Goal: Task Accomplishment & Management: Complete application form

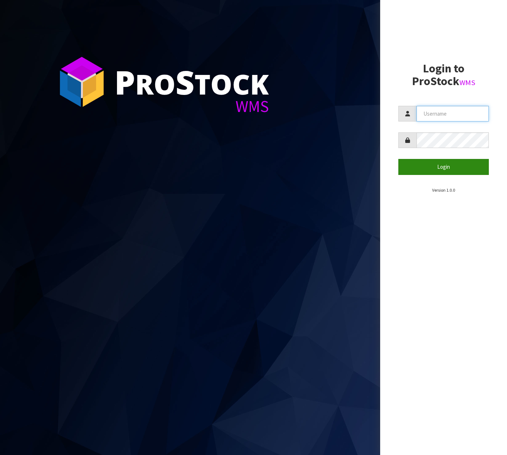
type input "info@vetexpress.co.nz"
click at [427, 165] on button "Login" at bounding box center [444, 167] width 91 height 16
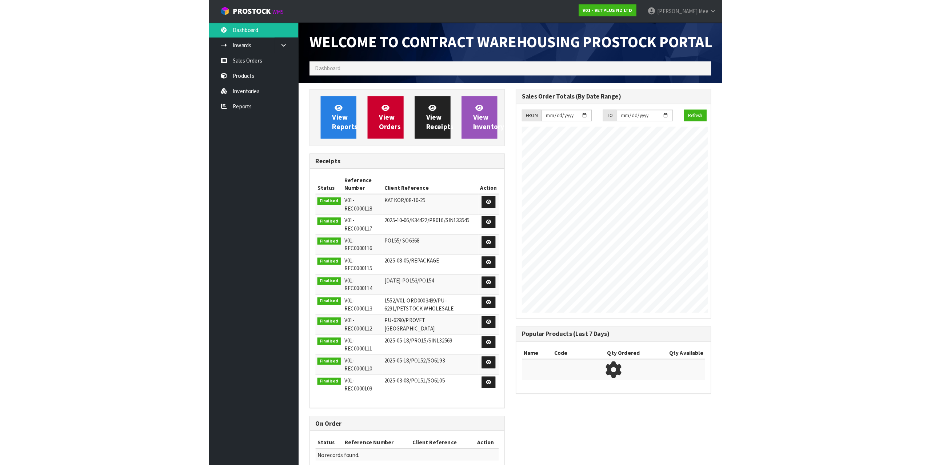
scroll to position [427, 202]
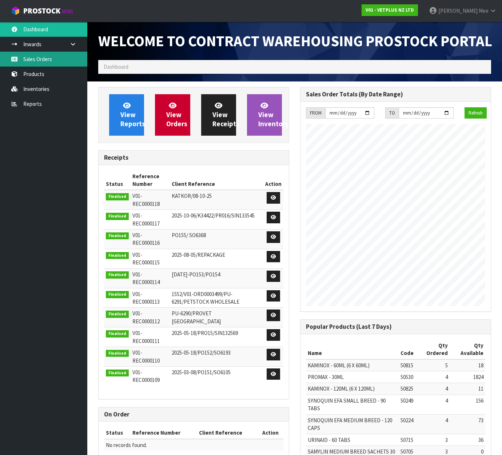
click at [26, 60] on link "Sales Orders" at bounding box center [43, 59] width 87 height 15
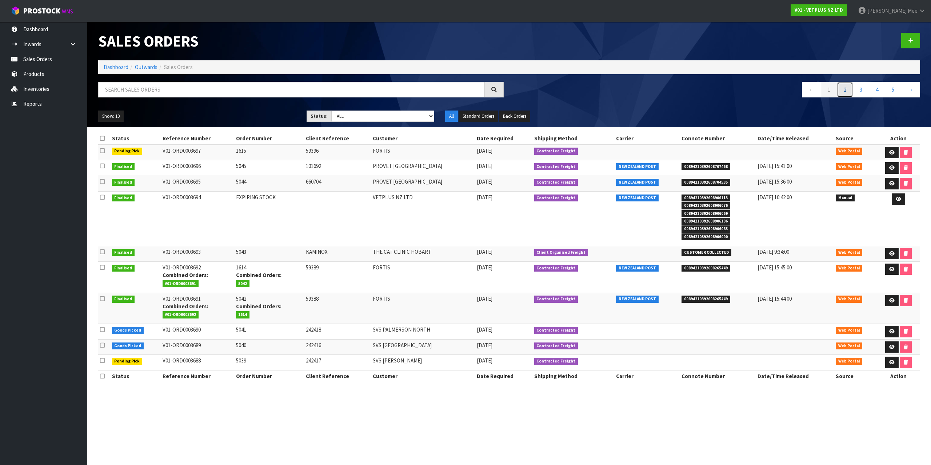
click at [507, 86] on link "2" at bounding box center [845, 90] width 16 height 16
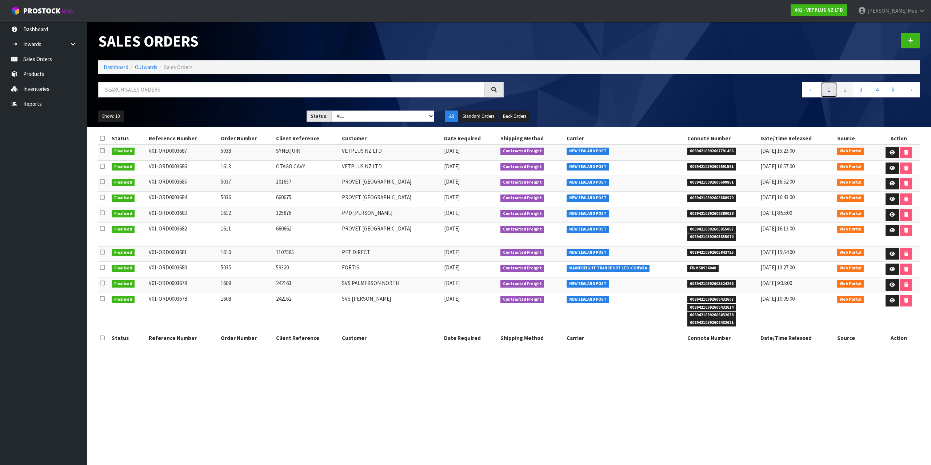
click at [507, 90] on link "1" at bounding box center [829, 90] width 16 height 16
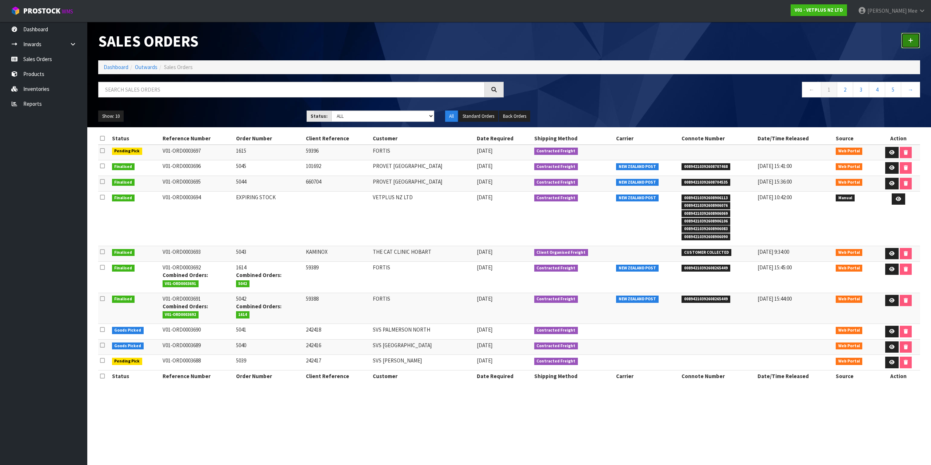
click at [507, 42] on link at bounding box center [910, 41] width 19 height 16
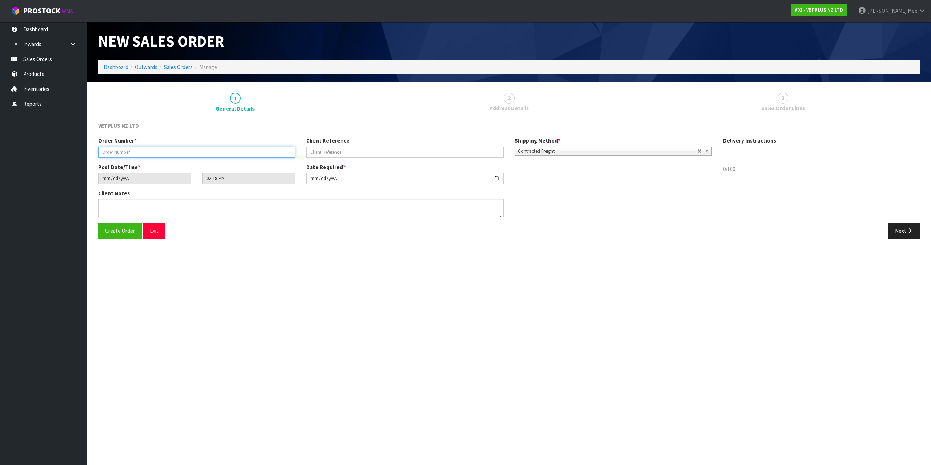
click at [194, 150] on input "text" at bounding box center [196, 152] width 197 height 11
type input "1616"
type input "242580"
click at [507, 230] on icon "button" at bounding box center [909, 230] width 7 height 5
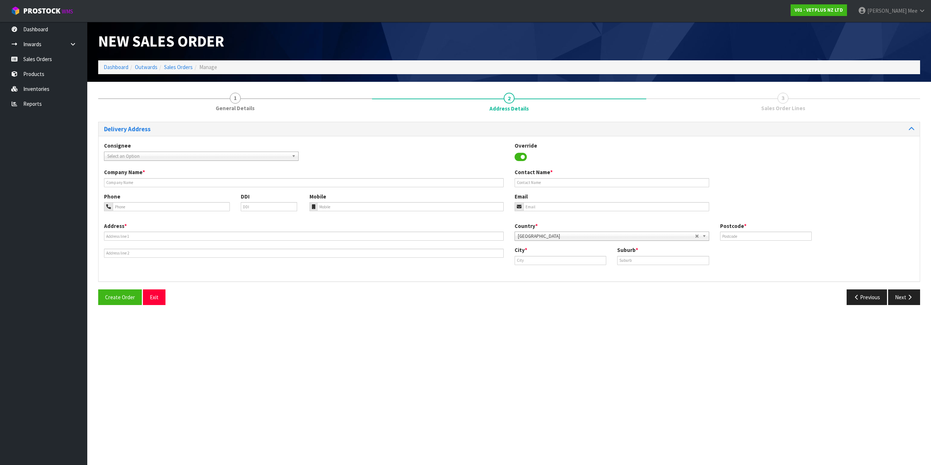
click at [165, 156] on span "Select an Option" at bounding box center [197, 156] width 181 height 9
type input "svs ch"
click at [170, 179] on li "SVSCHRCHC - SVS CH RISTCHURCH" at bounding box center [201, 176] width 191 height 9
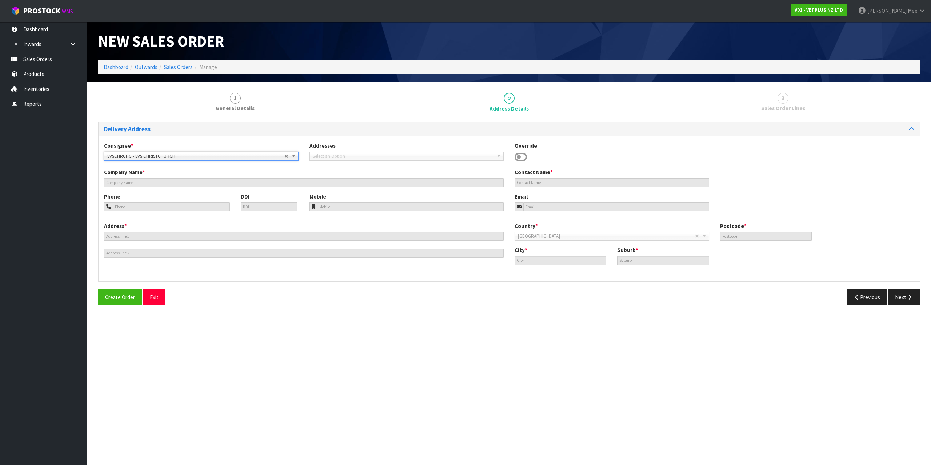
type input "SVS [GEOGRAPHIC_DATA]"
type input "57 HAMMERSMITH DRIVE"
type input "8042"
type input "CHRISTCHURCH"
type input "WIGRAM"
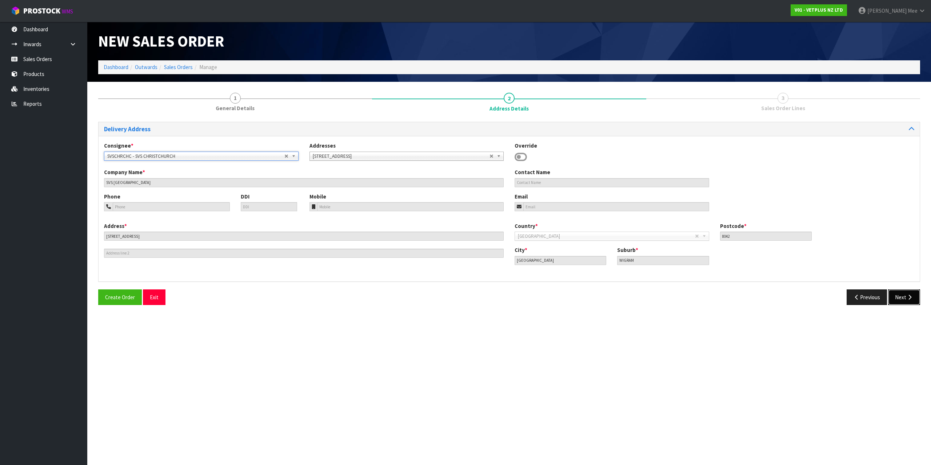
click at [507, 299] on icon "button" at bounding box center [909, 297] width 7 height 5
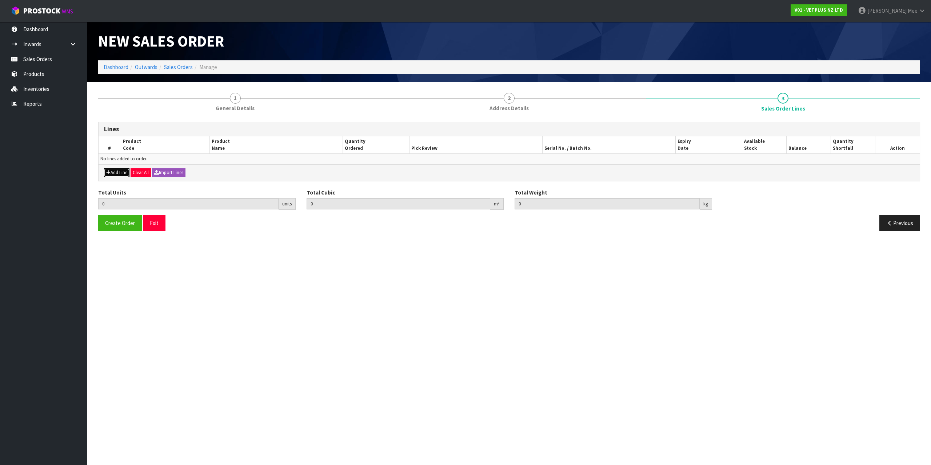
click at [117, 174] on button "Add Line" at bounding box center [116, 172] width 25 height 9
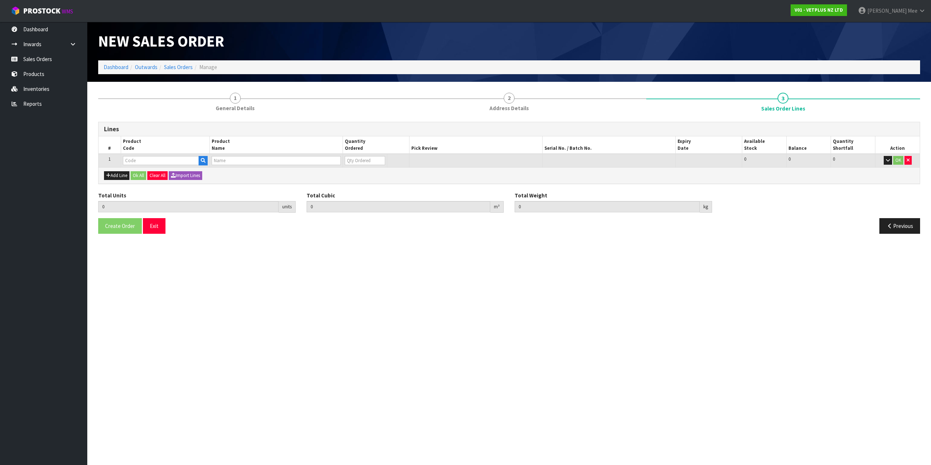
drag, startPoint x: 135, startPoint y: 155, endPoint x: 149, endPoint y: 159, distance: 14.5
click at [135, 156] on td at bounding box center [165, 160] width 89 height 13
click at [168, 162] on input "text" at bounding box center [161, 160] width 76 height 9
type input "60100"
type input "0.000000"
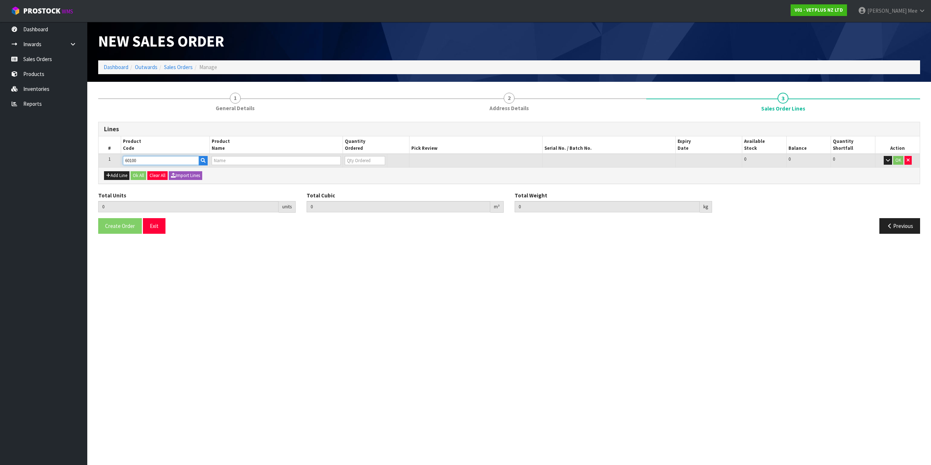
type input "0.000"
type input "KATKOR SAMPLING KIT-1 UNIT 1 CARDBOARD BOX"
type input "0"
type input "60100"
drag, startPoint x: 355, startPoint y: 161, endPoint x: 341, endPoint y: 159, distance: 14.0
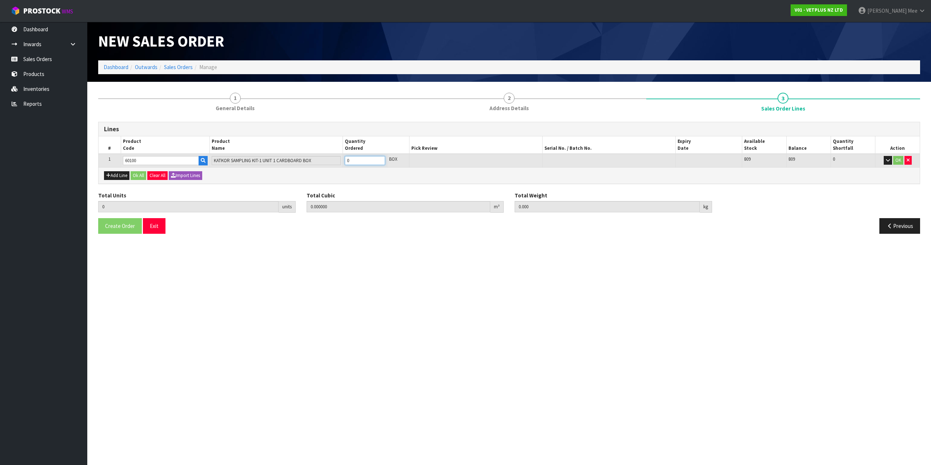
click at [341, 159] on tr "1 60100 KATKOR SAMPLING KIT-1 UNIT 1 CARDBOARD BOX 0 BOX 809 809 0 OK" at bounding box center [509, 160] width 821 height 13
type input "8"
type input "0.026208"
type input "10.24"
type input "8"
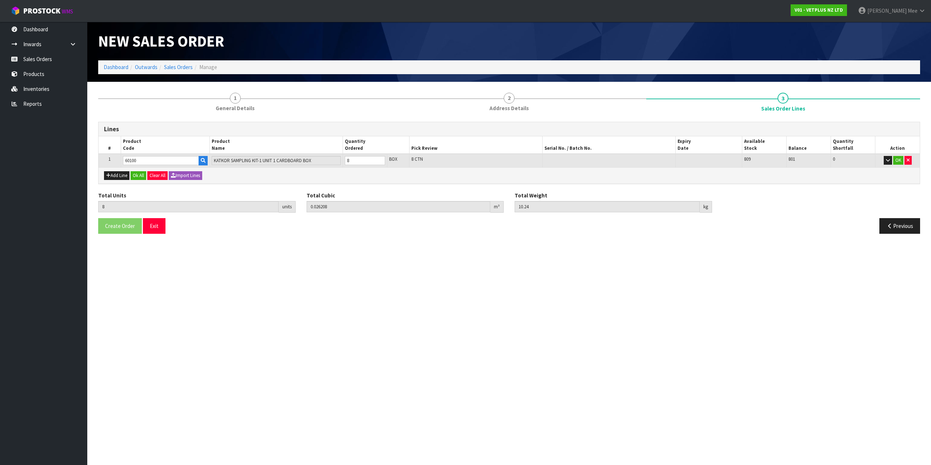
click at [216, 179] on div "Add Line Ok All Clear All Import Lines" at bounding box center [509, 175] width 821 height 16
click at [112, 176] on button "Add Line" at bounding box center [116, 175] width 25 height 9
type input "0"
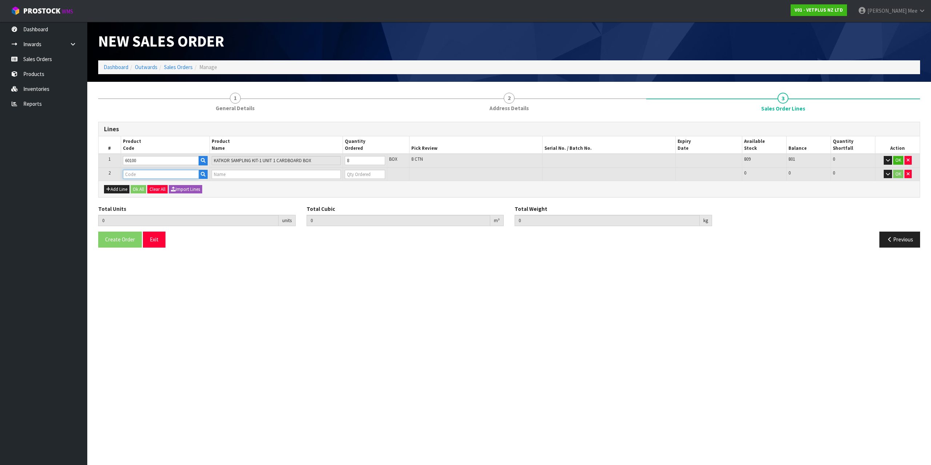
click at [133, 175] on input "text" at bounding box center [161, 174] width 76 height 9
type input "79489"
type input "8"
type input "0.026208"
type input "10.24"
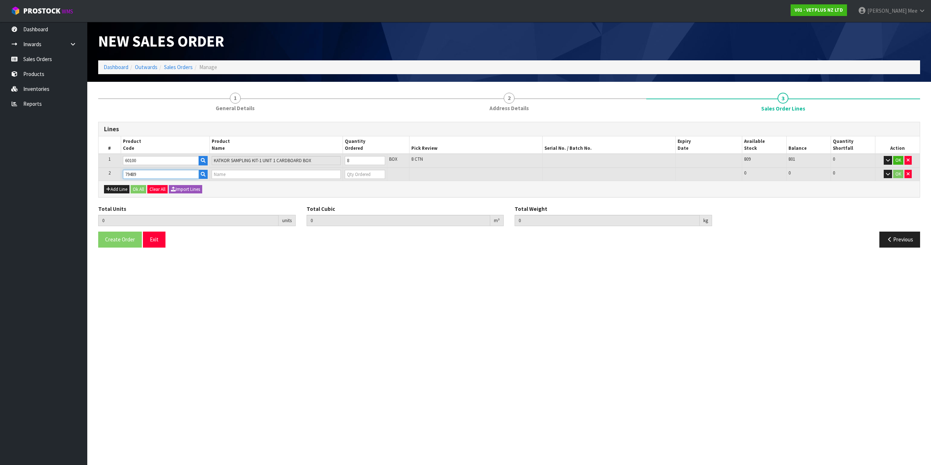
type input "PET REMEDY PLUG DIFFUSER 40ML (X6) OUTER(CALMING SPRAY)"
type input "0"
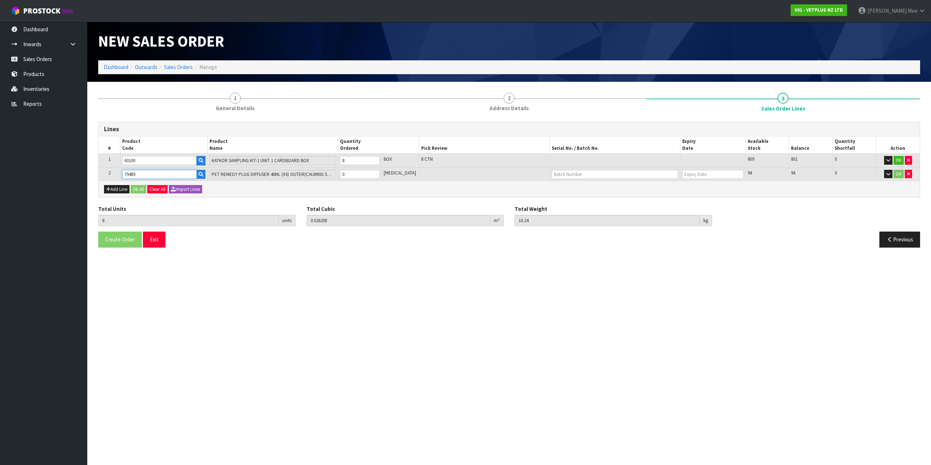
type input "79489"
drag, startPoint x: 350, startPoint y: 175, endPoint x: 342, endPoint y: 163, distance: 14.9
click at [345, 172] on input "0" at bounding box center [360, 174] width 40 height 9
type input "9"
type input "0.030108"
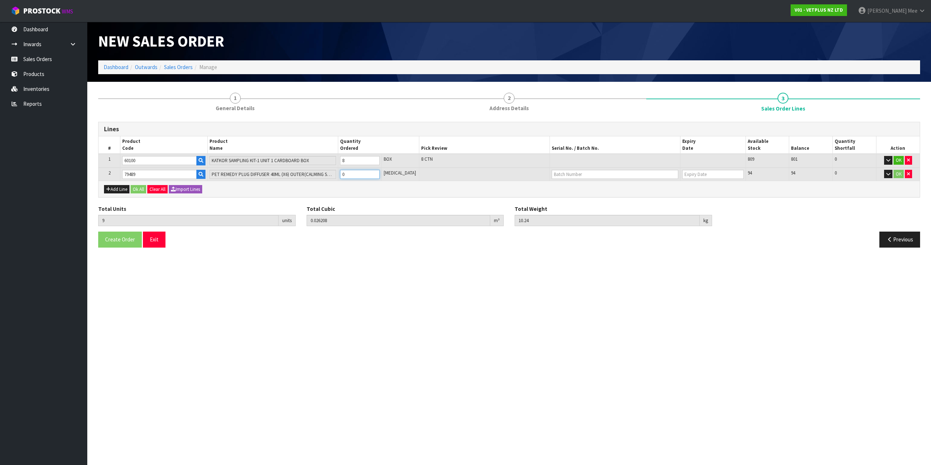
type input "11.1"
type input "1"
click at [437, 195] on div "Add Line Ok All Clear All Import Lines" at bounding box center [509, 189] width 821 height 16
click at [136, 187] on button "Ok All" at bounding box center [139, 189] width 16 height 9
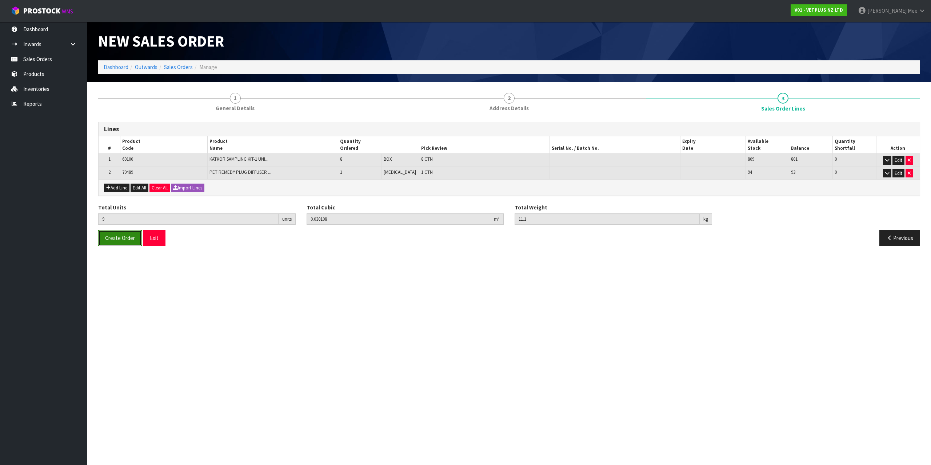
click at [110, 242] on button "Create Order" at bounding box center [120, 238] width 44 height 16
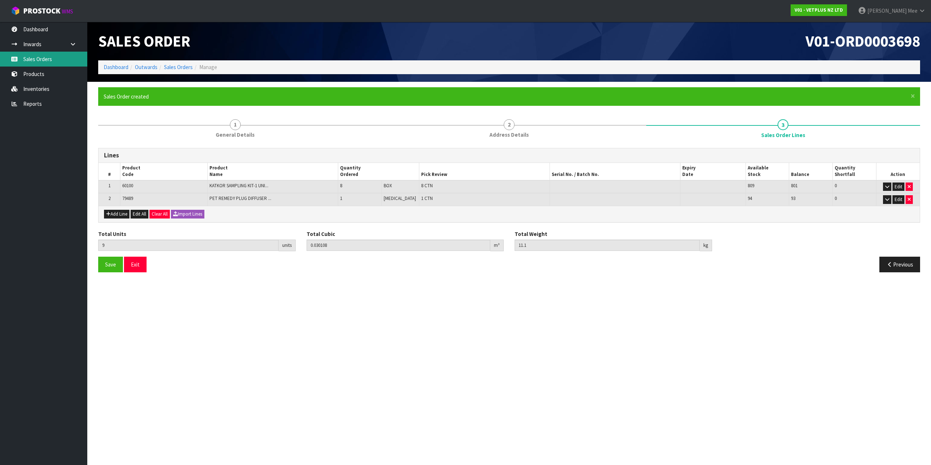
click at [14, 63] on link "Sales Orders" at bounding box center [43, 59] width 87 height 15
